Goal: Use online tool/utility: Use online tool/utility

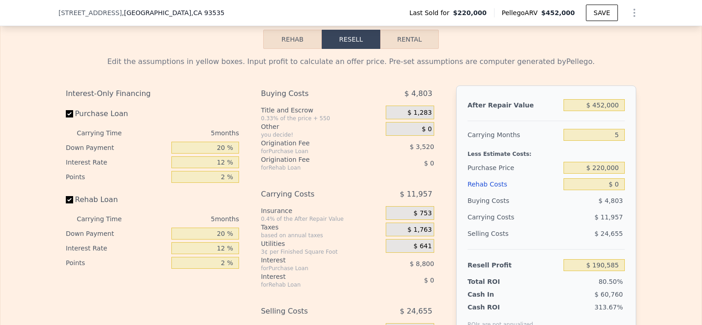
scroll to position [1366, 0]
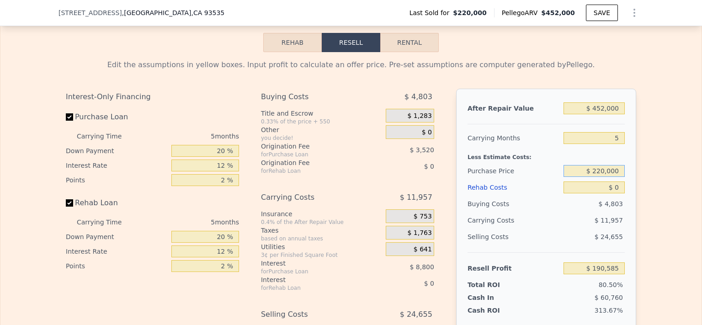
drag, startPoint x: 618, startPoint y: 185, endPoint x: 581, endPoint y: 182, distance: 37.1
click at [581, 177] on input "$ 220,000" at bounding box center [593, 171] width 61 height 12
type input "$ 345,000"
type input "$ 190,585"
click at [598, 177] on input "$ 345,000" at bounding box center [593, 171] width 61 height 12
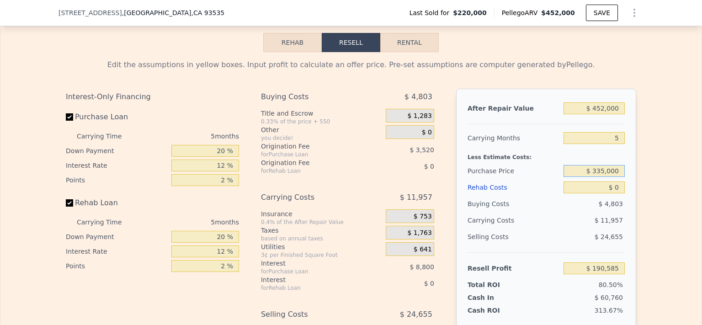
type input "$ 335,000"
type input "$ 68,762"
click at [616, 193] on input "$ 0" at bounding box center [593, 187] width 61 height 12
type input "$ 1"
type input "$ 68,761"
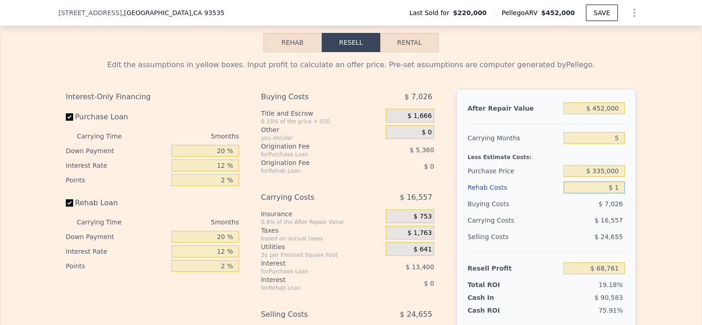
type input "$ 10"
type input "$ 68,752"
type input "$ 100"
type input "$ 68,655"
type input "$ 10"
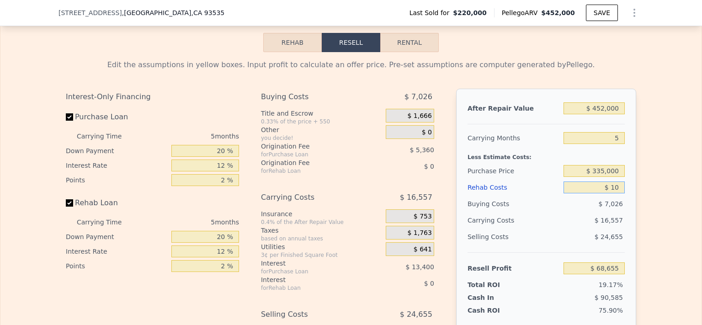
type input "$ 68,752"
type input "$ 1"
type input "$ 68,761"
type input "$ 12"
type input "$ 68,750"
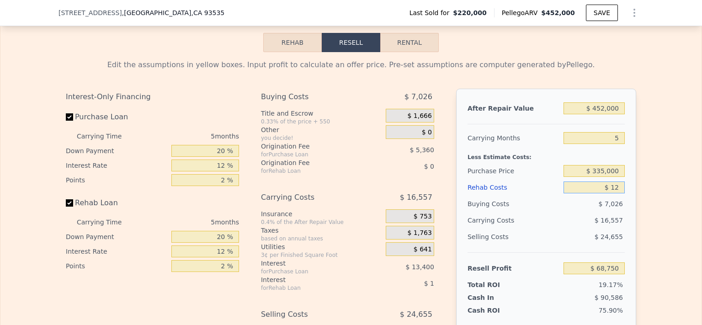
type input "$ 120"
type input "$ 68,635"
type input "$ 1,200"
type input "$ 67,493"
type input "$ 12,000"
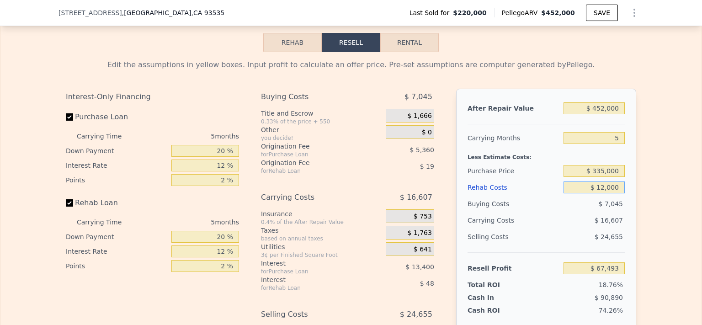
type input "$ 56,090"
type input "$ 120,000"
type input "-$ 57,958"
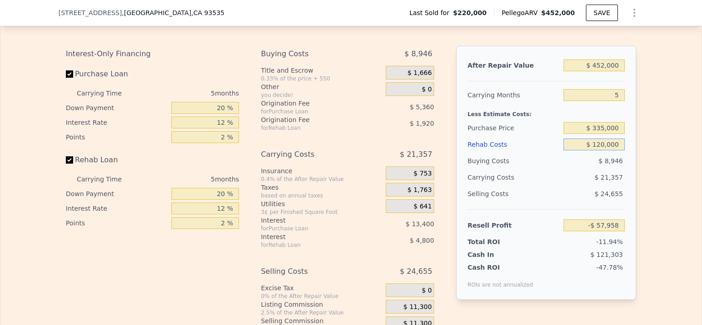
scroll to position [1418, 0]
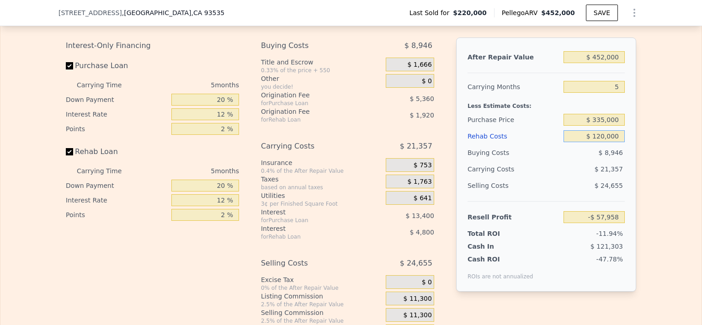
type input "$ 12,000"
type input "$ 56,090"
type input "$ 1,200"
type input "$ 67,493"
type input "$ 120"
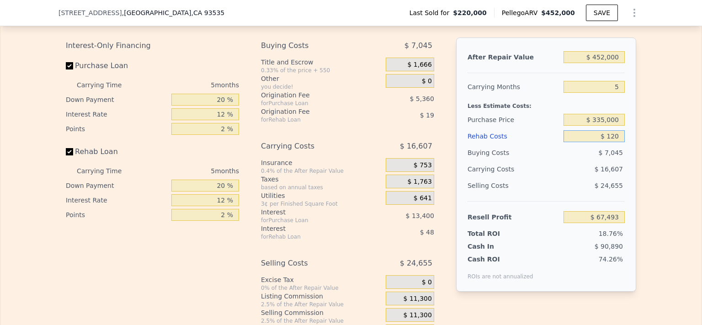
type input "$ 68,635"
type input "$ 12"
type input "$ 68,750"
type input "$ 1"
type input "$ 68,761"
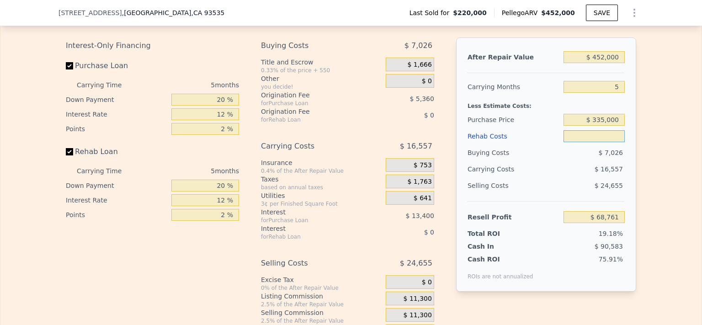
type input "$ 8"
type input "$ 68,754"
type input "$ 85"
type input "$ 68,671"
type input "$ 850"
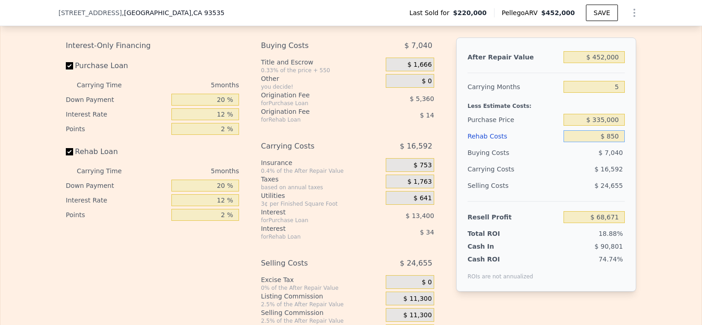
type input "$ 67,863"
type input "$ 8,500"
type input "$ 59,786"
type input "$ 85,000"
type input "-$ 20,998"
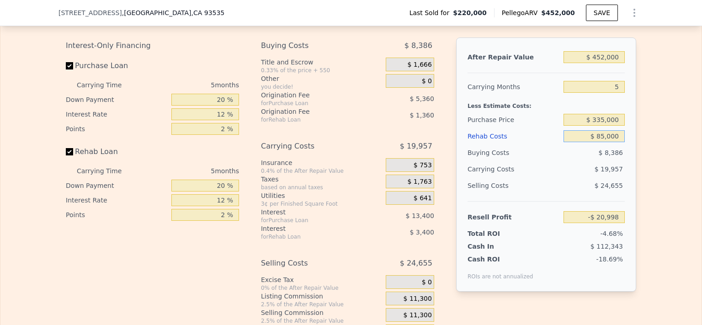
type input "$ 85,000"
drag, startPoint x: 620, startPoint y: 129, endPoint x: 587, endPoint y: 138, distance: 33.6
click at [587, 126] on input "$ 335,000" at bounding box center [593, 120] width 61 height 12
type input "$ 275,000"
type input "$ 42,562"
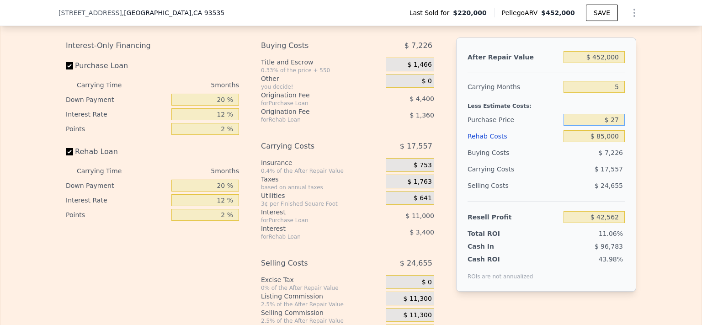
type input "$ 2"
type input "$ 250,000"
type input "$ 69,045"
drag, startPoint x: 615, startPoint y: 148, endPoint x: 571, endPoint y: 147, distance: 44.3
click at [571, 142] on input "$ 85,000" at bounding box center [593, 136] width 61 height 12
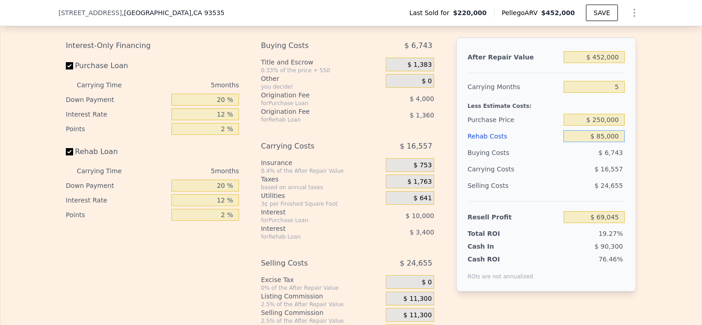
type input "$ 1"
type input "$ 158,804"
type input "$ 10"
type input "$ 158,795"
type input "$ 100"
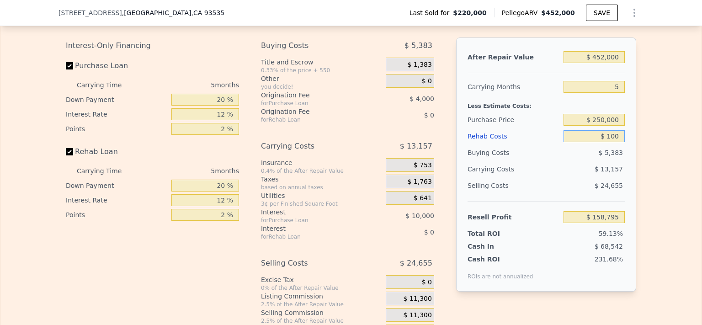
type input "$ 158,698"
type input "$ 1,000"
type input "$ 157,749"
type input "$ 10,000"
type input "$ 148,245"
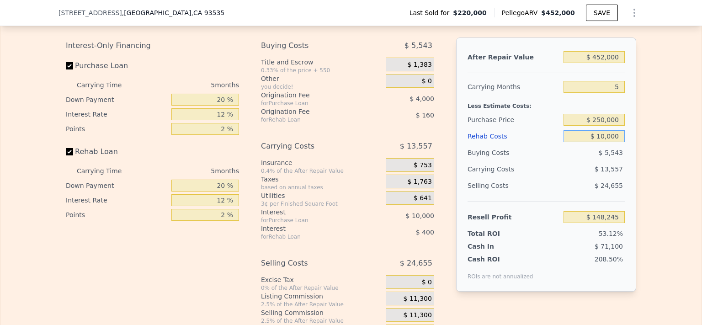
type input "$ 100,000"
type input "$ 53,205"
type input "$ 100,000"
